Goal: Navigation & Orientation: Find specific page/section

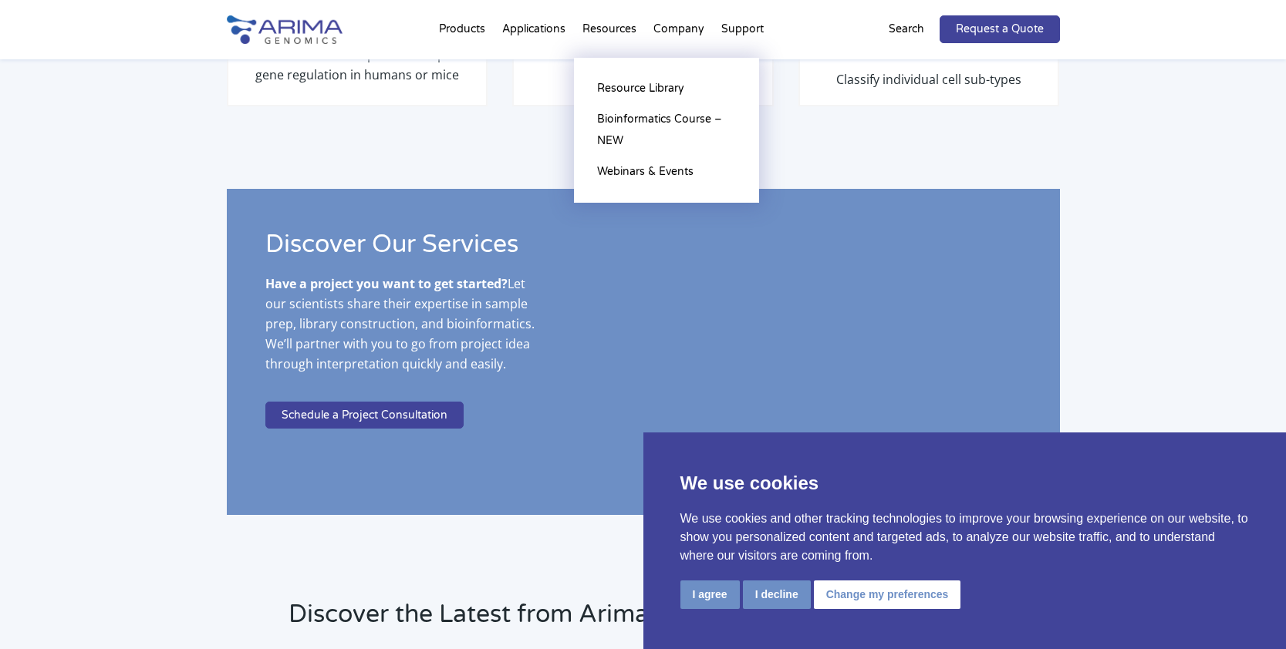
scroll to position [2711, 0]
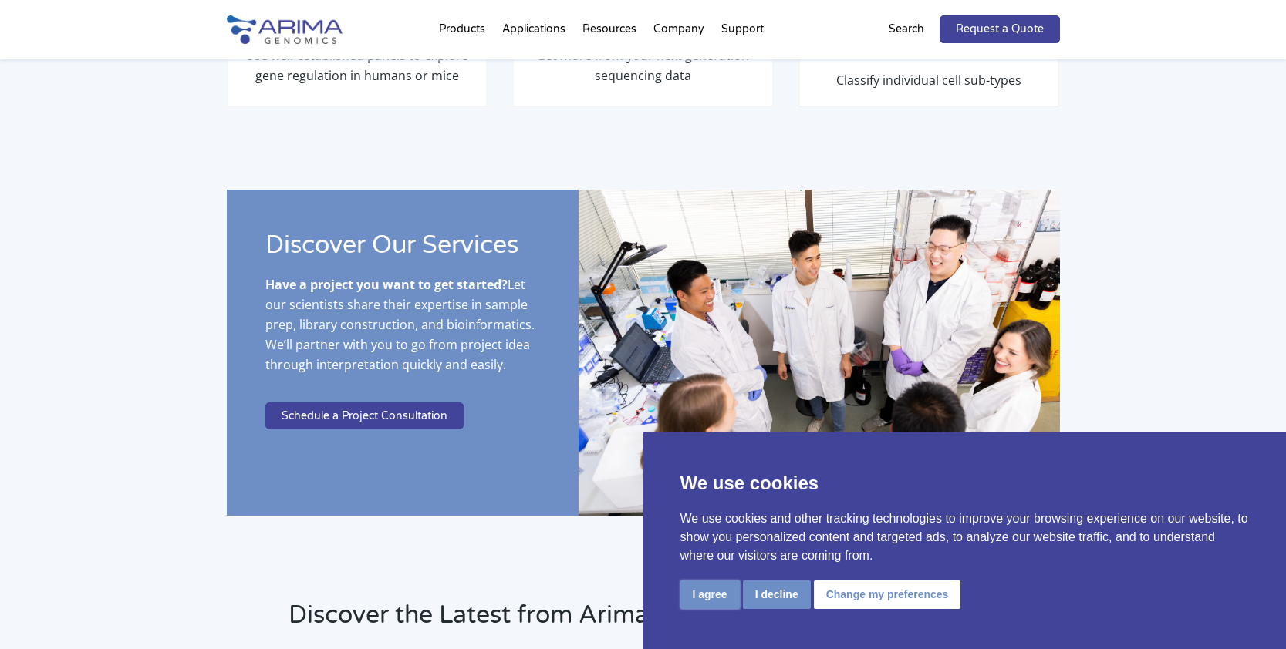
click at [696, 597] on button "I agree" at bounding box center [709, 595] width 59 height 29
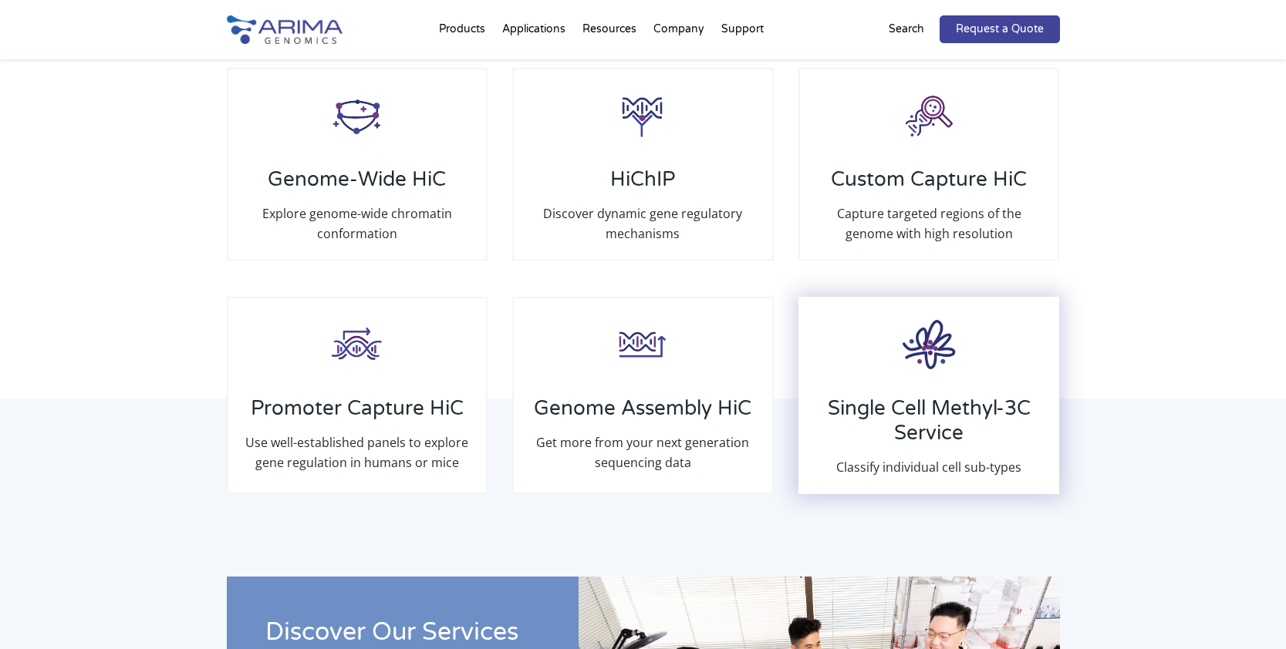
scroll to position [2308, 0]
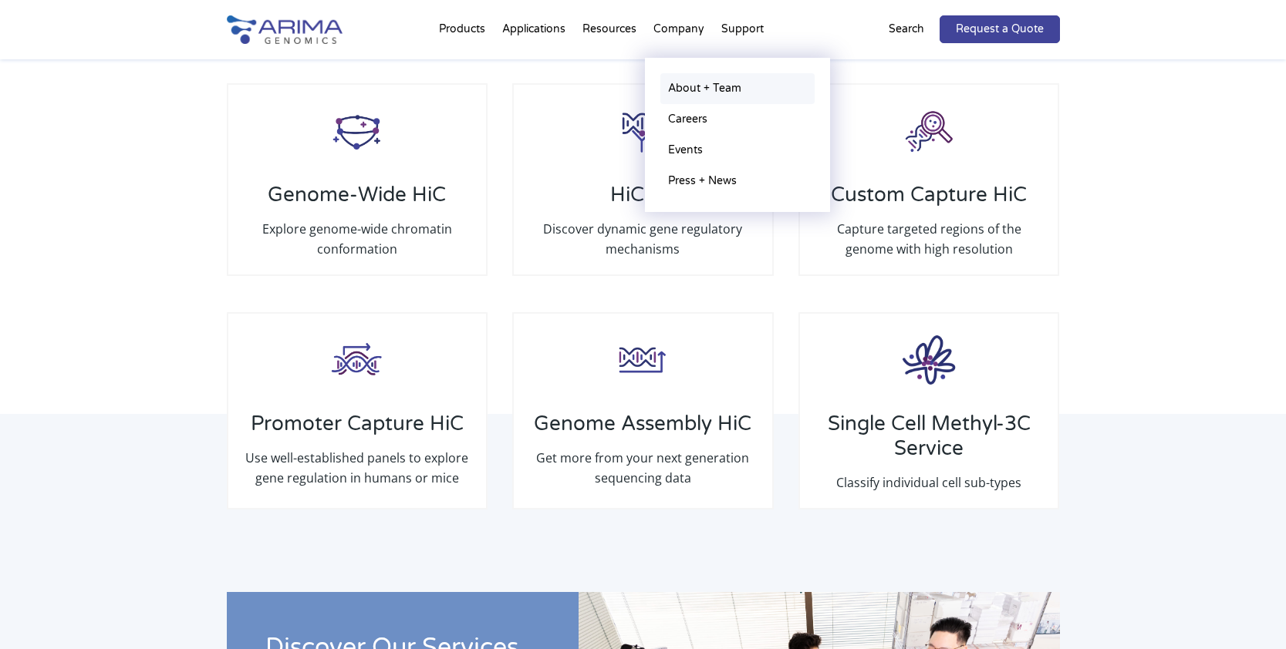
click at [711, 84] on link "About + Team" at bounding box center [737, 88] width 154 height 31
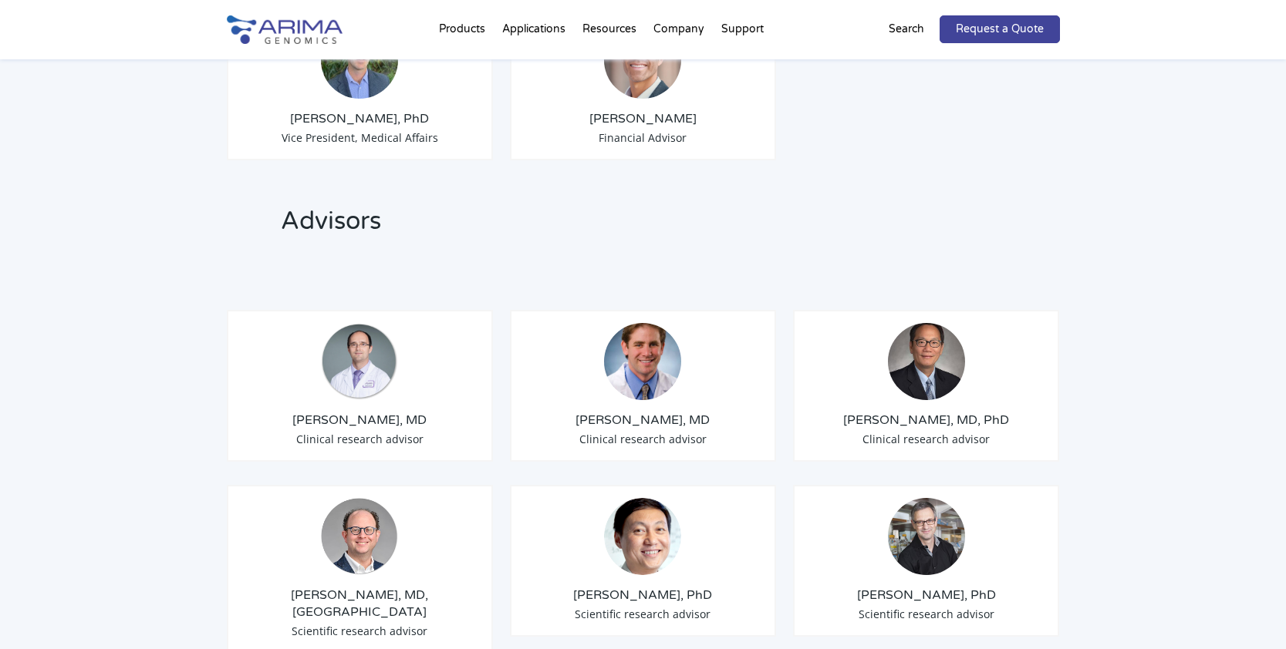
scroll to position [1668, 0]
